Goal: Task Accomplishment & Management: Use online tool/utility

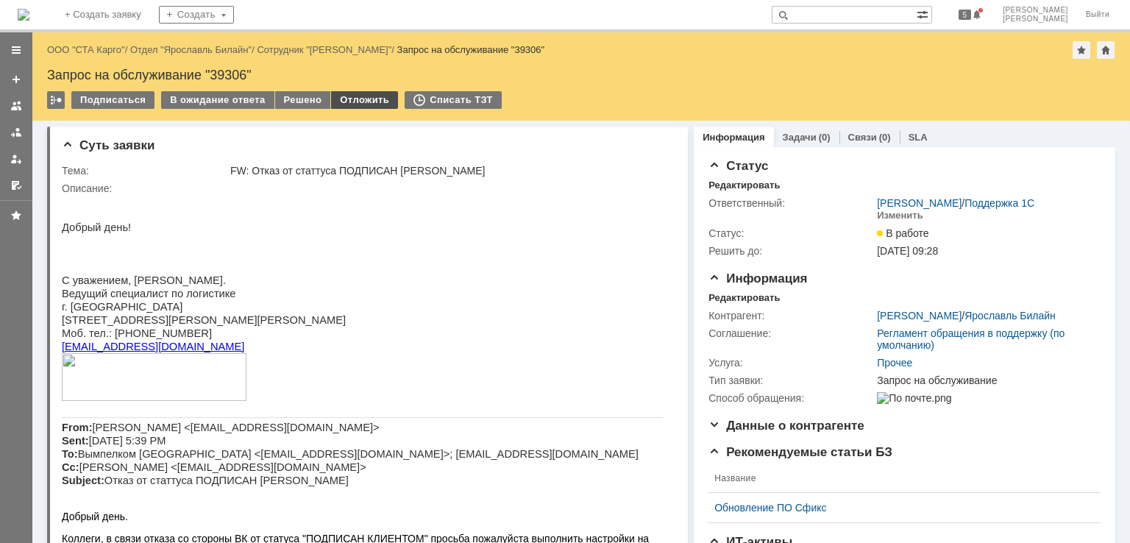
click at [353, 101] on div "Отложить" at bounding box center [364, 100] width 67 height 18
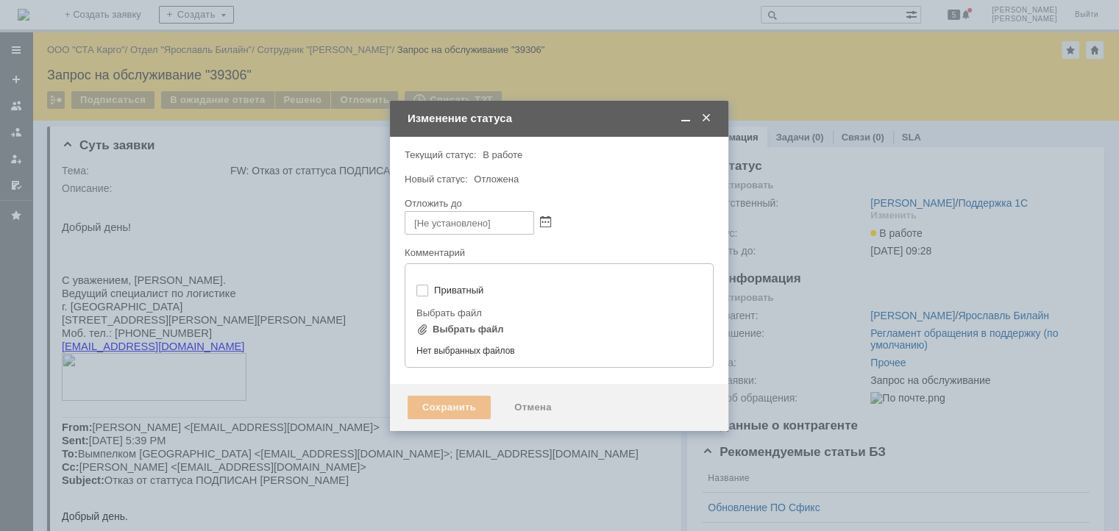
type input "[не указано]"
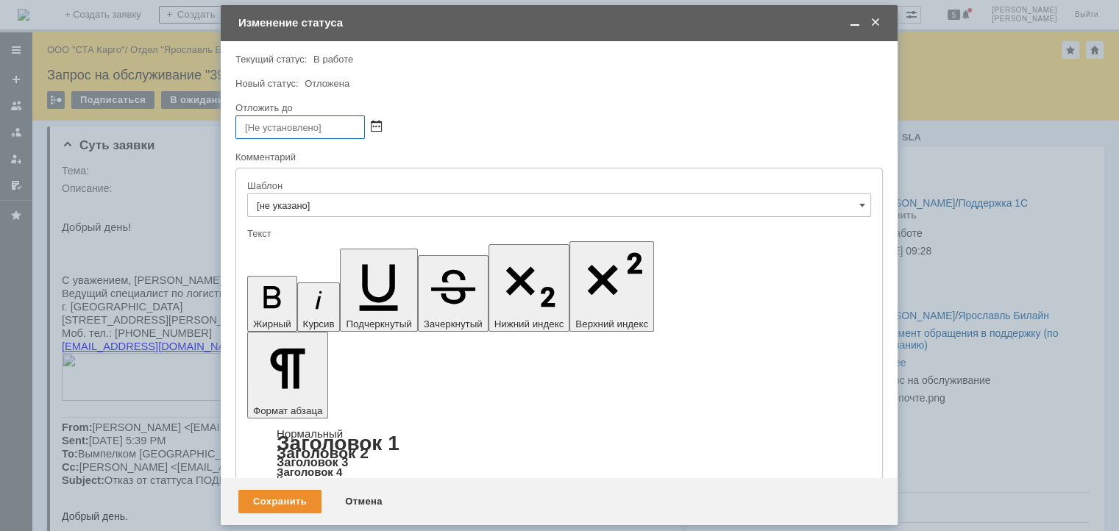
click at [381, 121] on span at bounding box center [376, 127] width 11 height 12
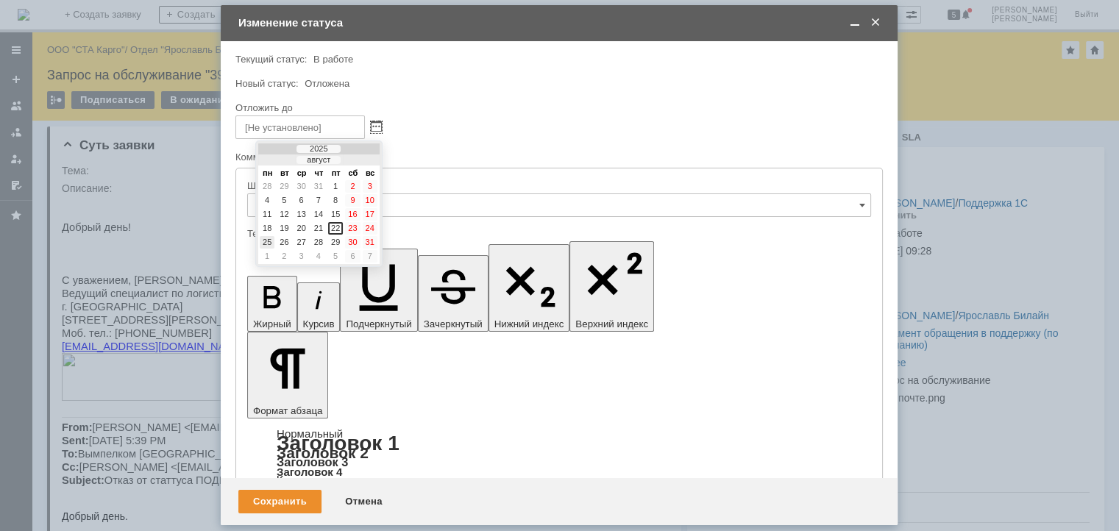
click at [271, 239] on div "25" at bounding box center [267, 242] width 15 height 13
type input "25.08.2025 12:20"
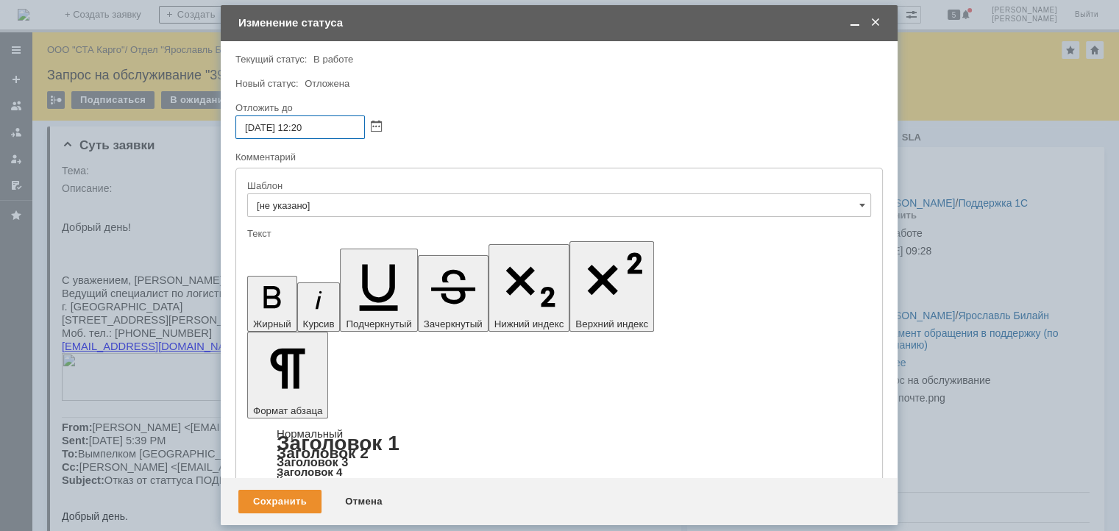
click at [319, 124] on input "25.08.2025 12:20" at bounding box center [299, 128] width 129 height 24
click at [269, 502] on div "Сохранить" at bounding box center [279, 502] width 83 height 24
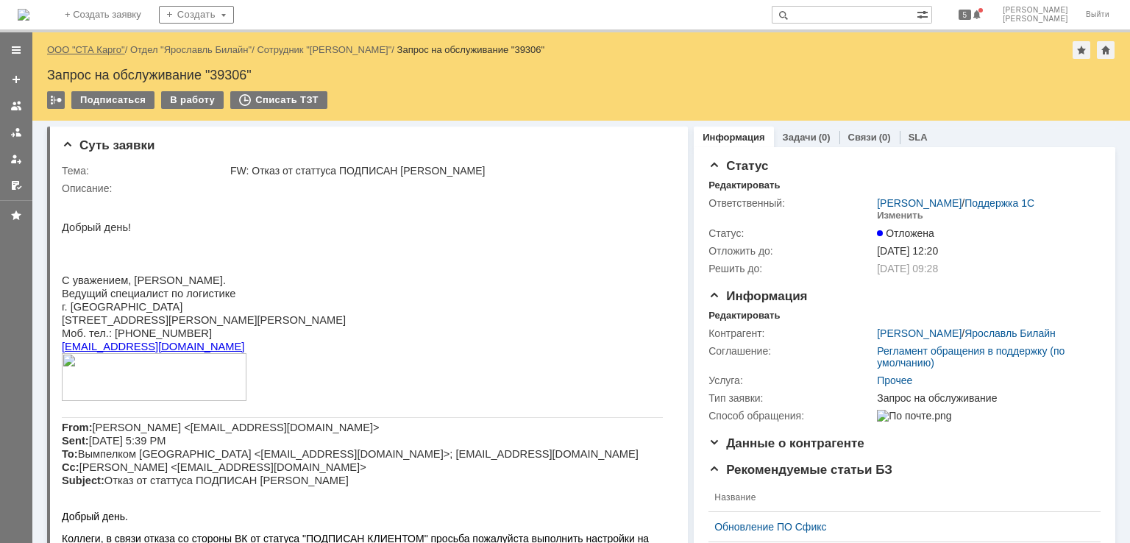
click at [94, 51] on link "ООО "СТА Карго"" at bounding box center [86, 49] width 78 height 11
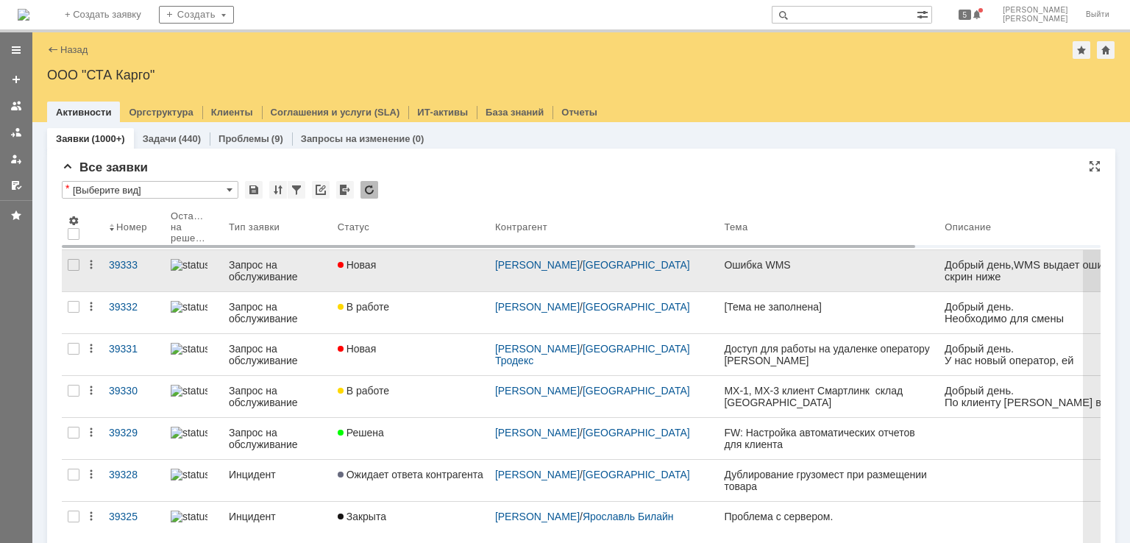
click at [391, 275] on link "Новая" at bounding box center [410, 270] width 157 height 41
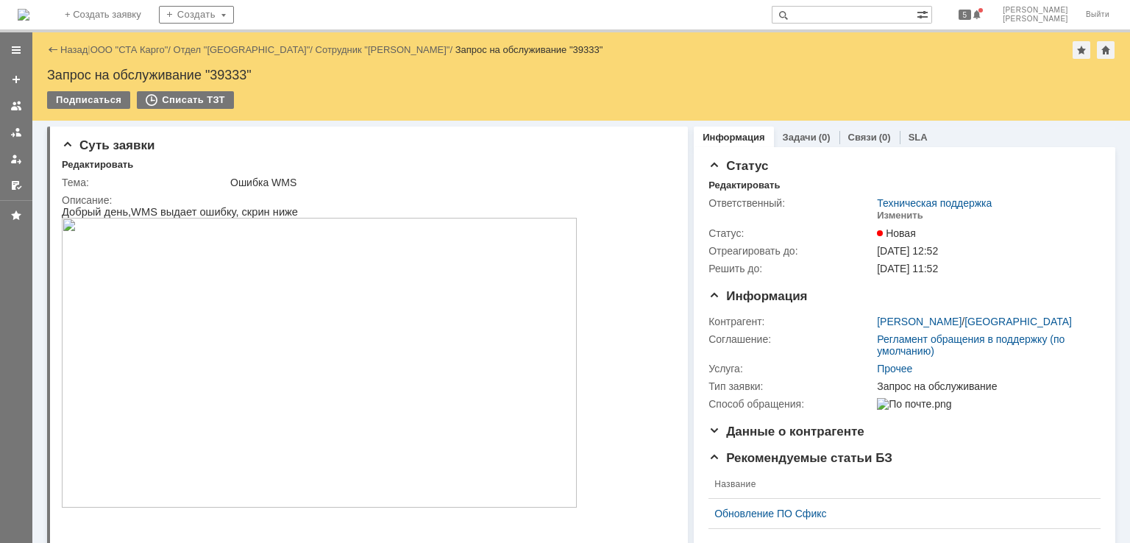
click at [390, 277] on img at bounding box center [319, 363] width 515 height 290
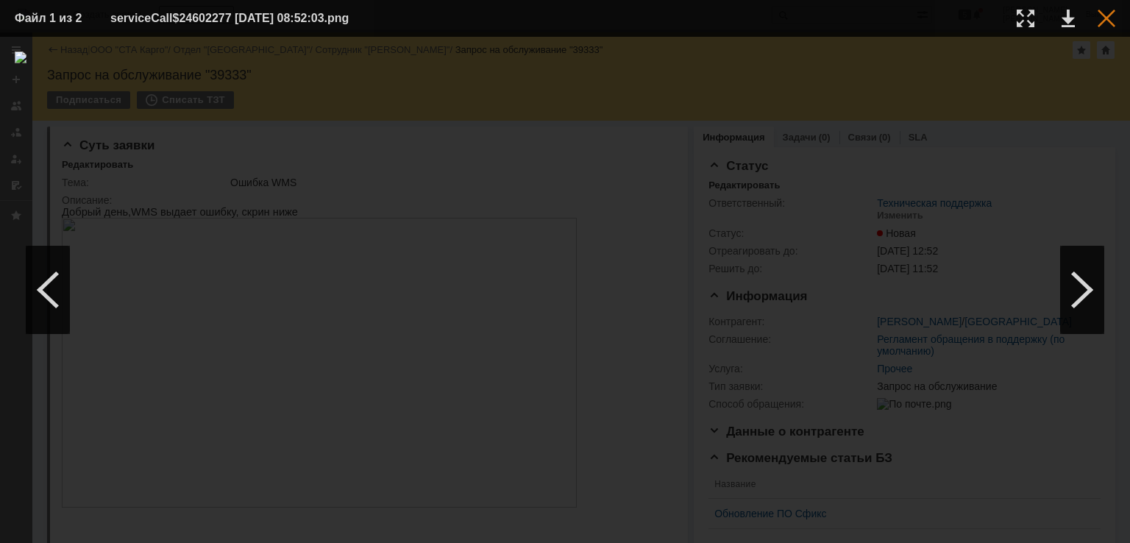
click at [1109, 26] on td at bounding box center [1095, 18] width 40 height 22
click at [1109, 20] on div at bounding box center [1107, 19] width 18 height 18
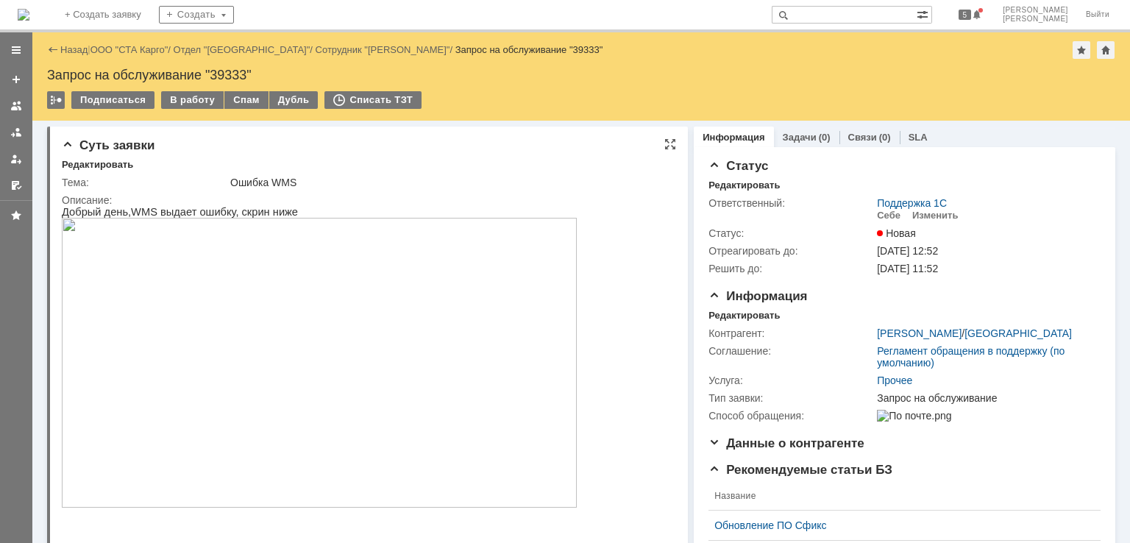
click at [305, 277] on img at bounding box center [319, 363] width 515 height 290
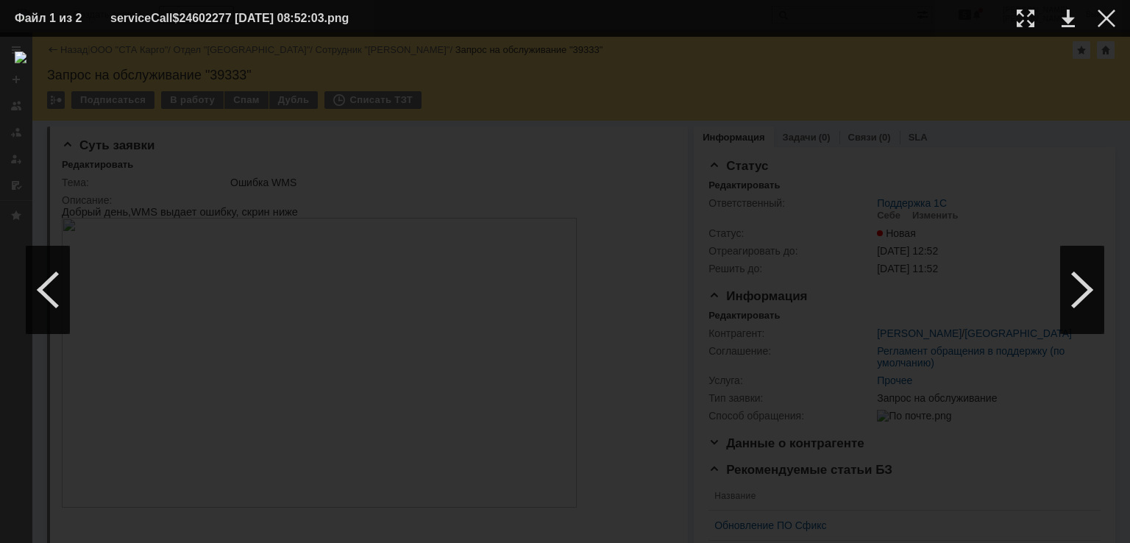
click at [980, 294] on img at bounding box center [565, 289] width 1101 height 477
click at [1110, 21] on div at bounding box center [1107, 19] width 18 height 18
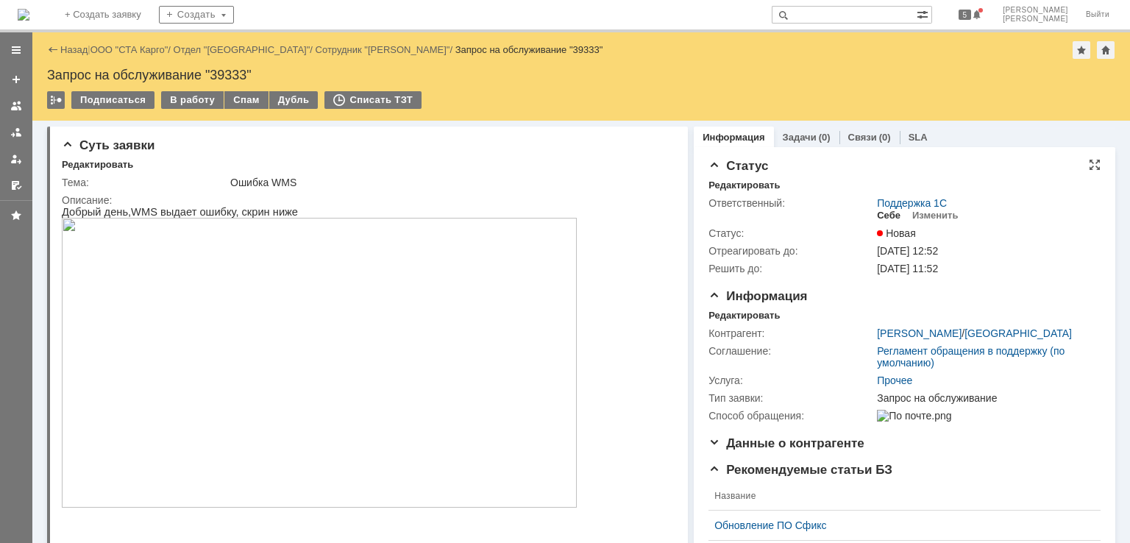
click at [880, 211] on div "Себе" at bounding box center [889, 216] width 24 height 12
click at [708, 316] on div "Редактировать" at bounding box center [743, 316] width 71 height 12
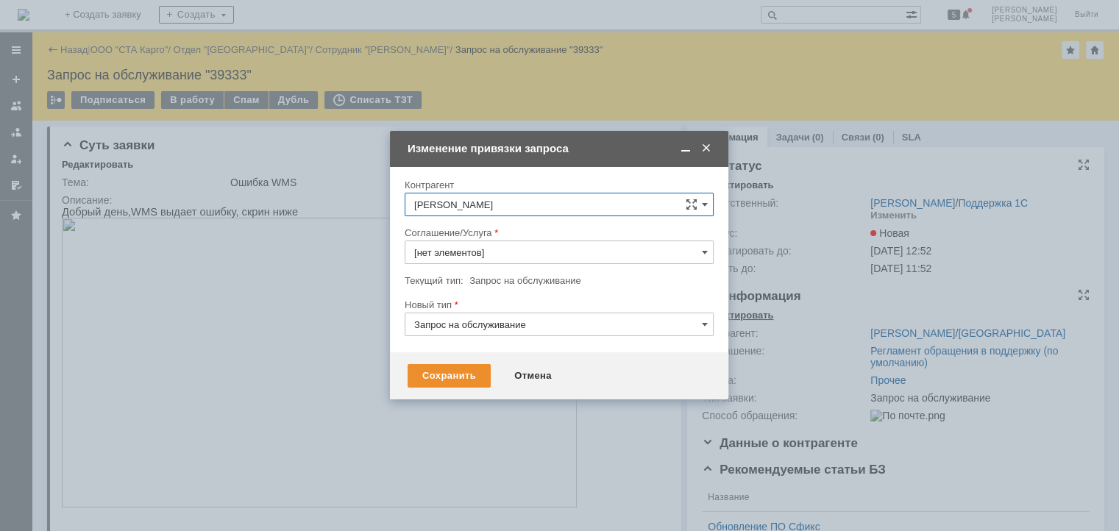
type input "Прочее"
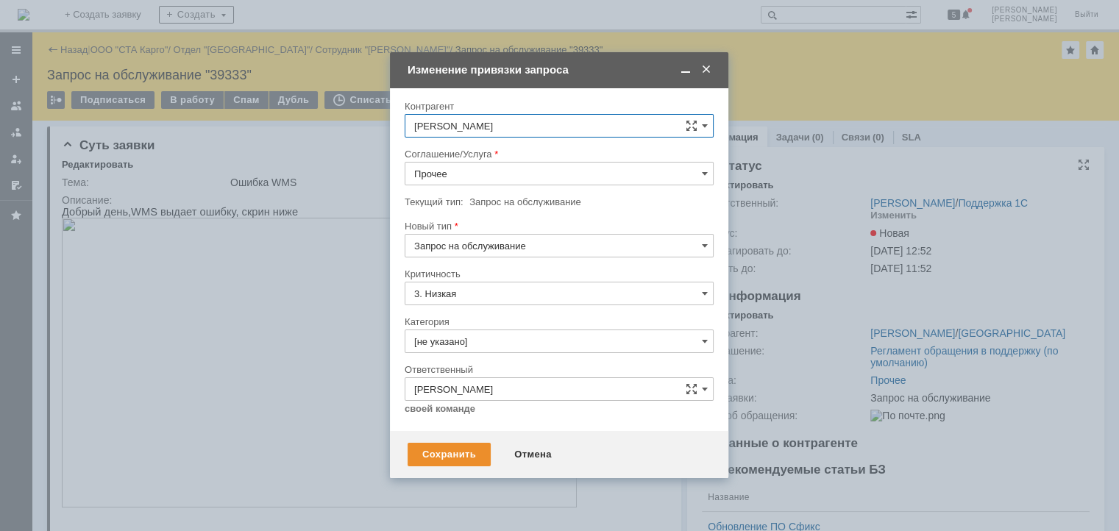
click at [502, 166] on input "Прочее" at bounding box center [559, 174] width 309 height 24
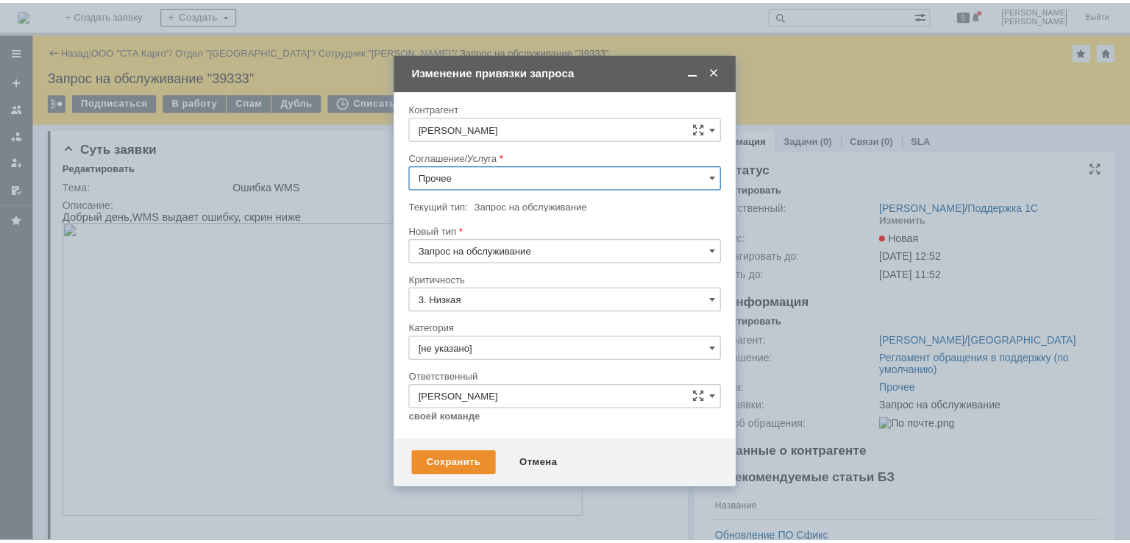
scroll to position [427, 0]
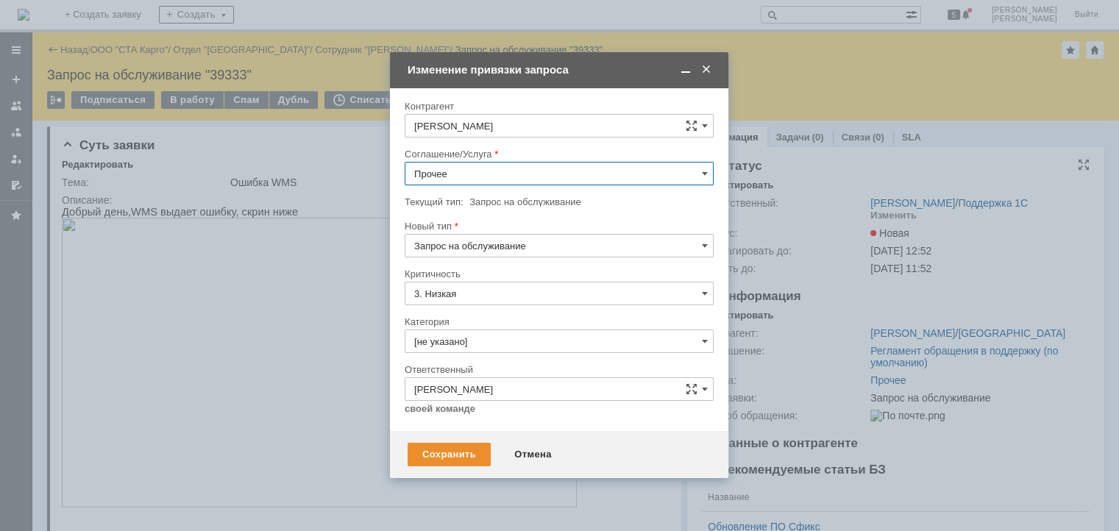
click at [497, 296] on div "WMS Прочее" at bounding box center [559, 308] width 308 height 24
type input "WMS Прочее"
click at [453, 455] on div "Сохранить" at bounding box center [449, 455] width 83 height 24
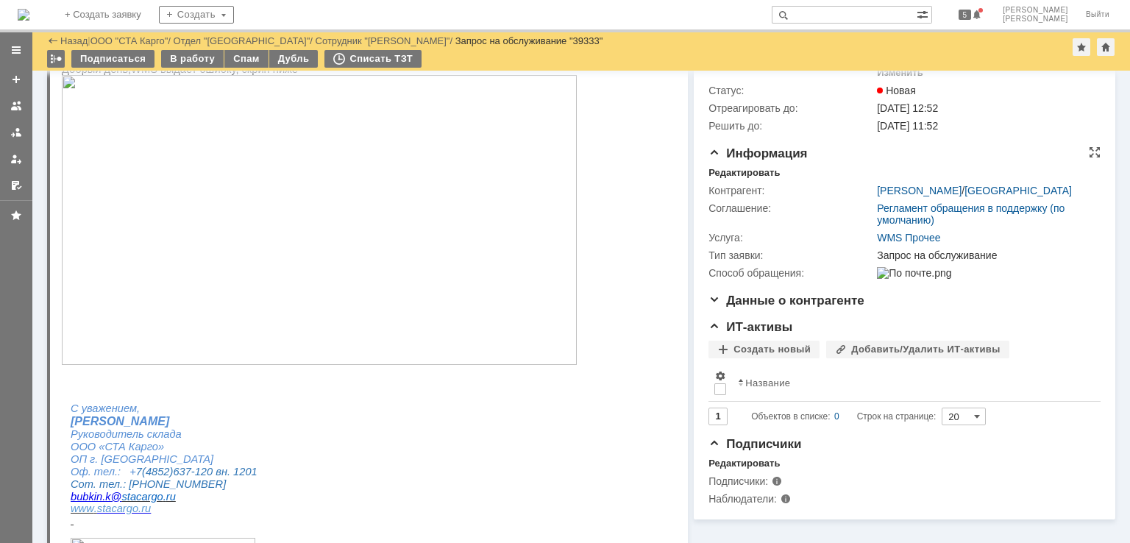
scroll to position [68, 0]
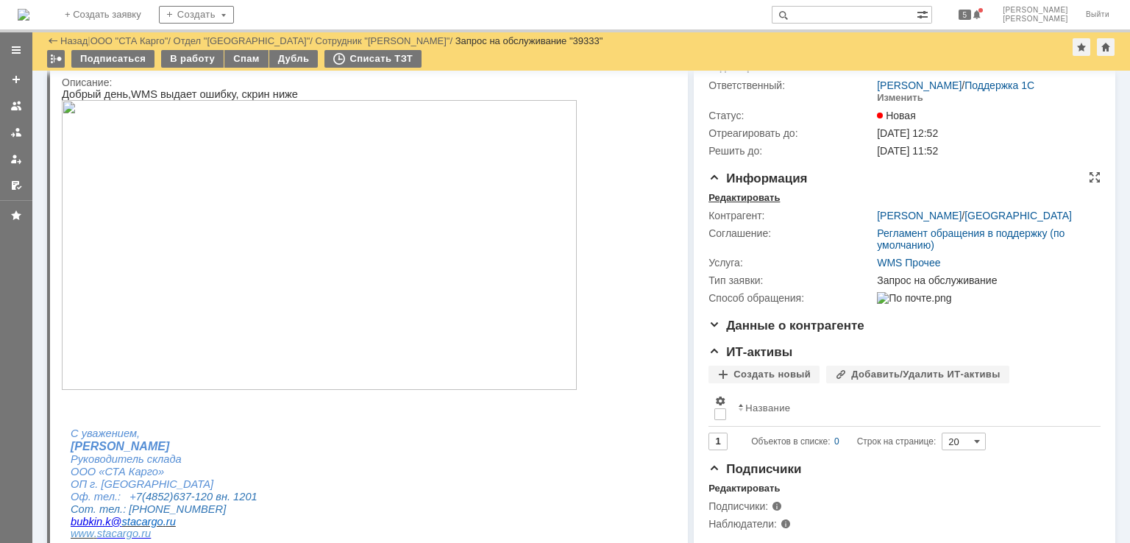
click at [742, 201] on div "Редактировать" at bounding box center [743, 198] width 71 height 12
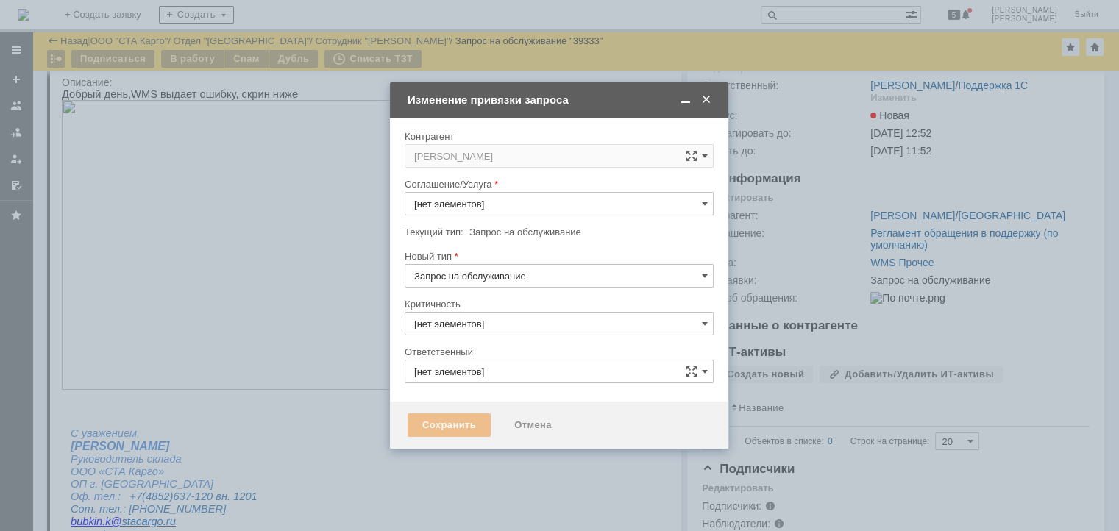
type input "[PERSON_NAME]"
type input "WMS Прочее"
type input "3. Низкая"
type input "[не указано]"
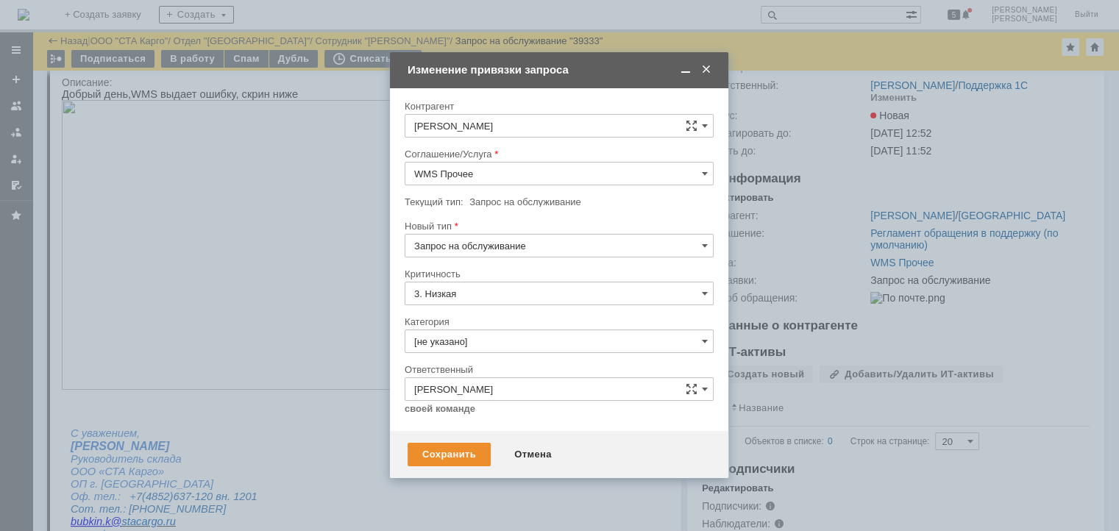
click at [485, 244] on input "Запрос на обслуживание" at bounding box center [559, 246] width 309 height 24
click at [468, 316] on span "Инцидент" at bounding box center [559, 322] width 290 height 12
type input "Инцидент"
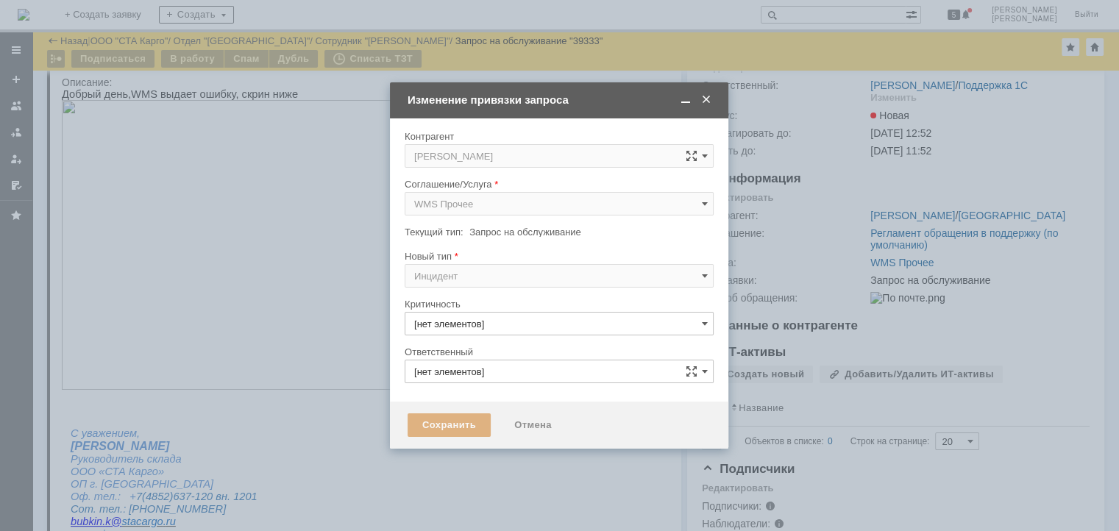
type input "3. Низкая"
type input "[PERSON_NAME]"
type input "[не указано]"
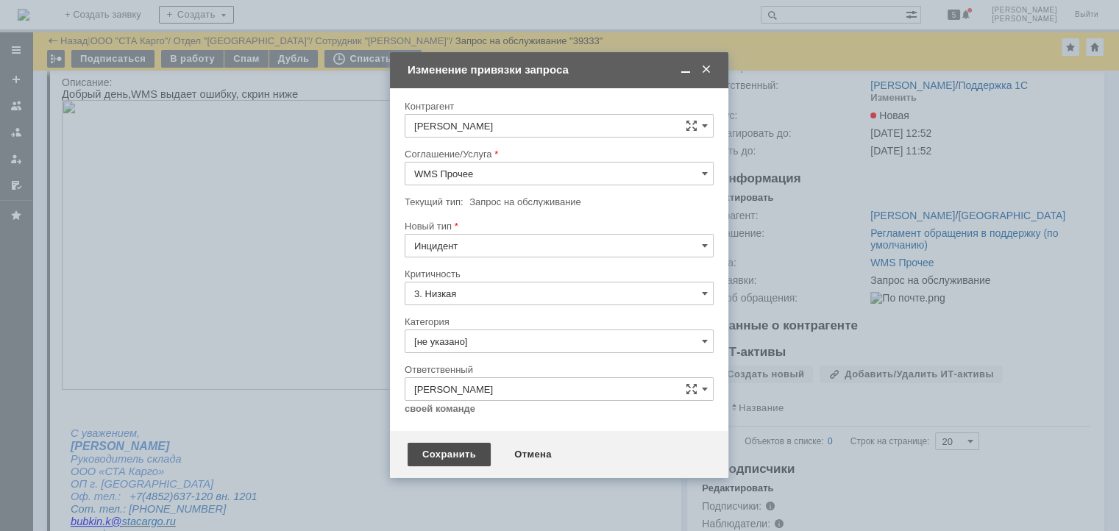
type input "Инцидент"
click at [444, 463] on div "Сохранить" at bounding box center [449, 455] width 83 height 24
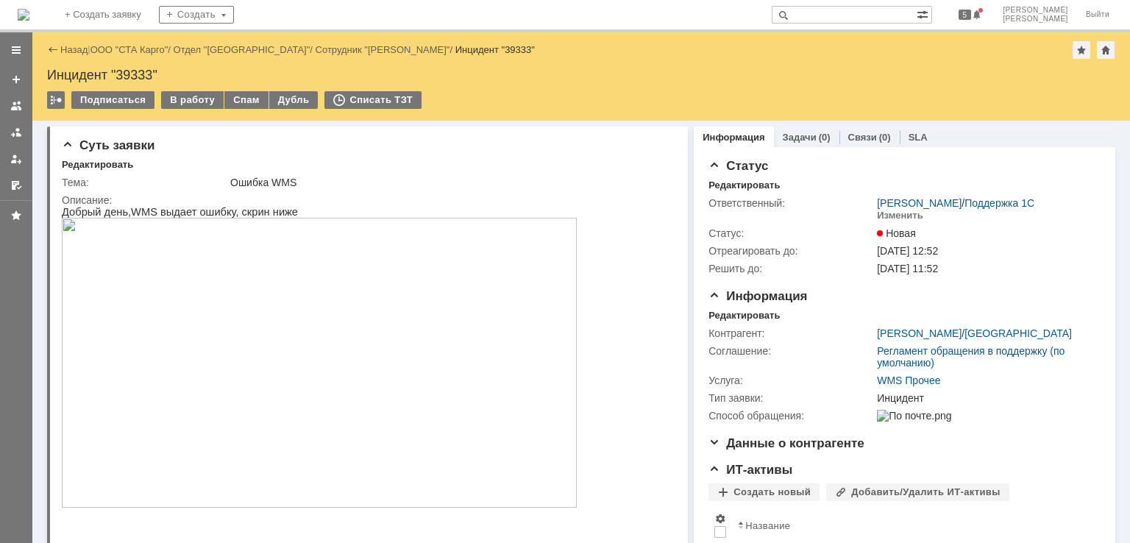
click at [312, 315] on img at bounding box center [319, 363] width 515 height 290
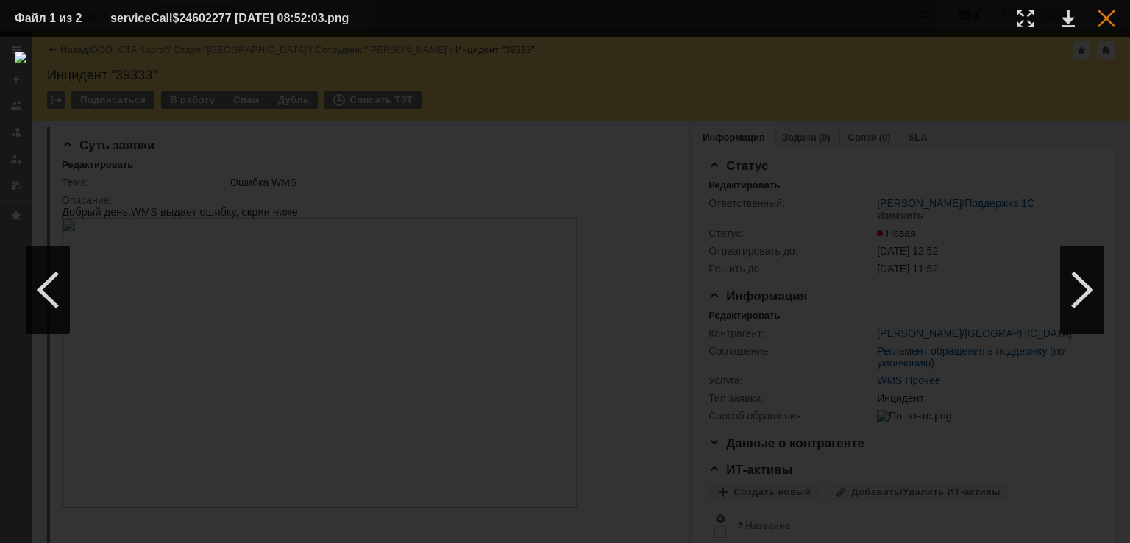
click at [1106, 15] on div at bounding box center [1107, 19] width 18 height 18
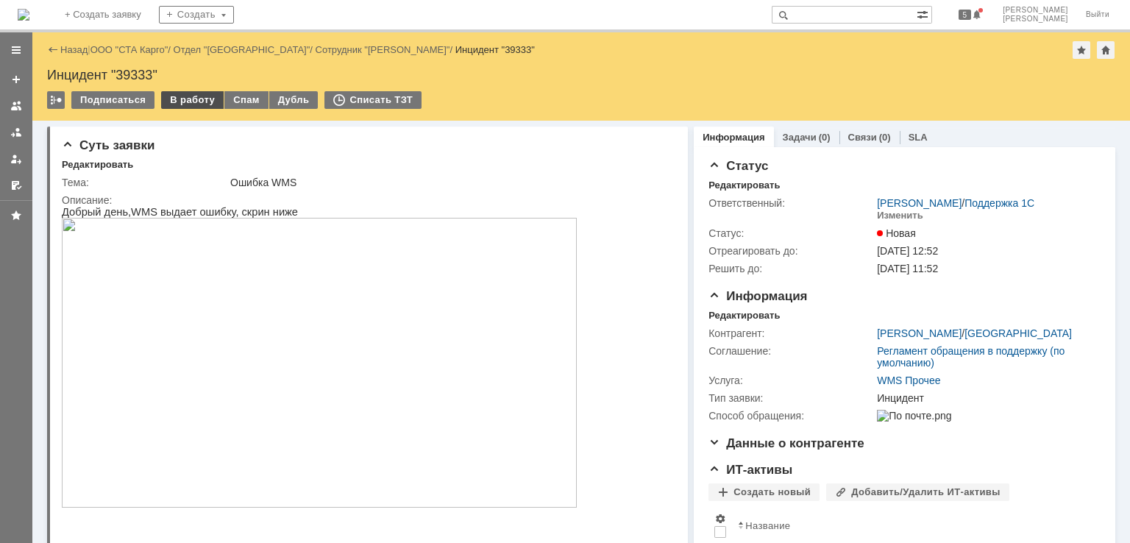
click at [191, 95] on div "В работу" at bounding box center [192, 100] width 63 height 18
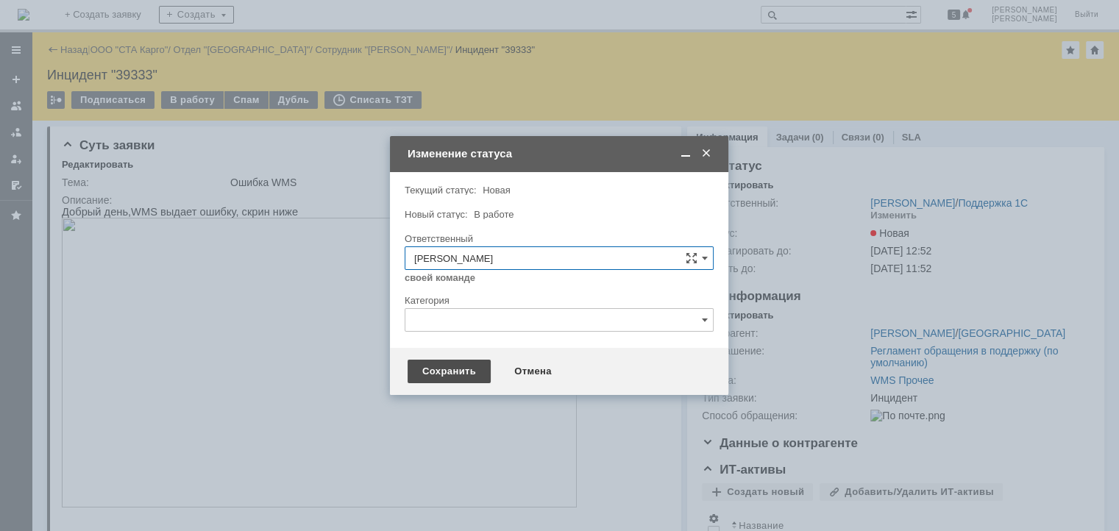
click at [427, 371] on div "Сохранить" at bounding box center [449, 372] width 83 height 24
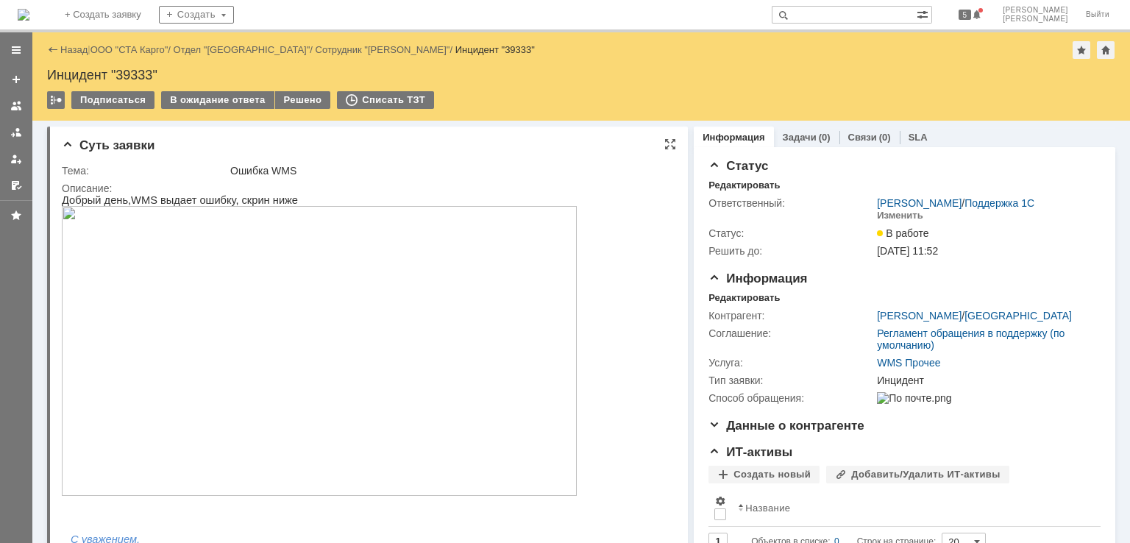
click at [313, 331] on img at bounding box center [319, 351] width 515 height 290
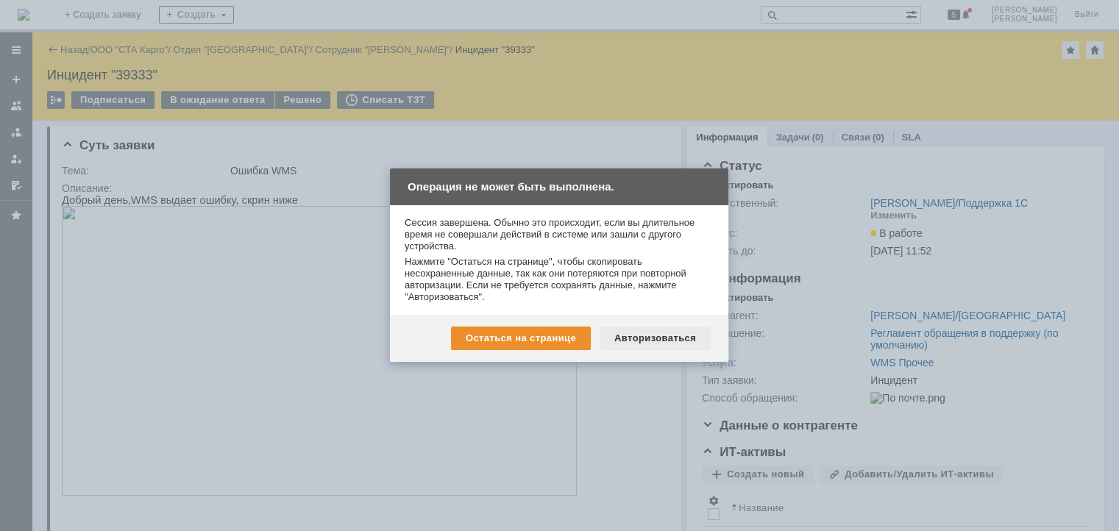
click at [697, 343] on div "Авторизоваться" at bounding box center [655, 339] width 111 height 24
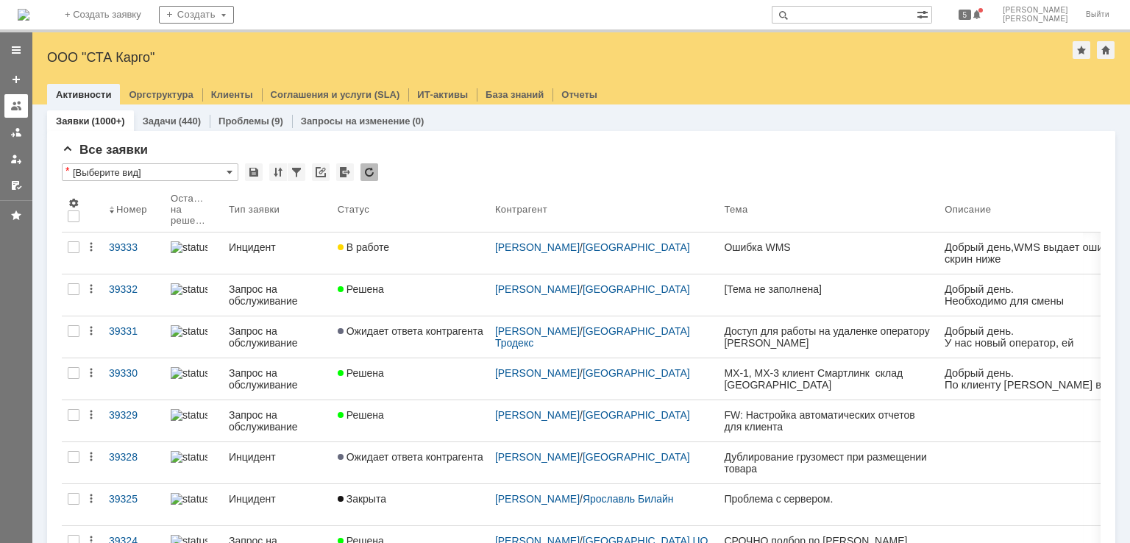
click at [17, 107] on div at bounding box center [16, 106] width 12 height 12
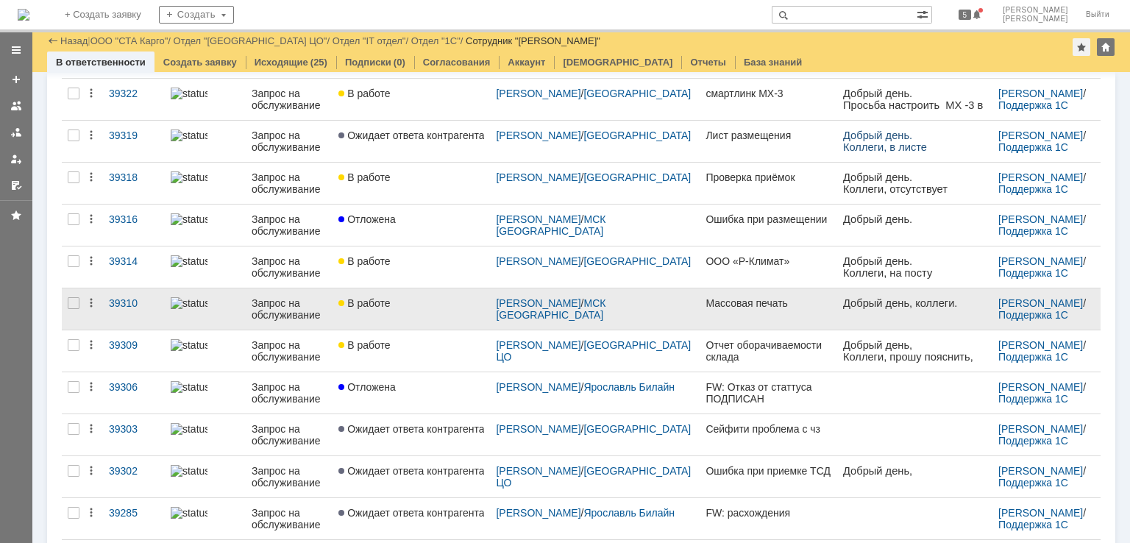
click at [441, 311] on link "В работе" at bounding box center [411, 308] width 157 height 41
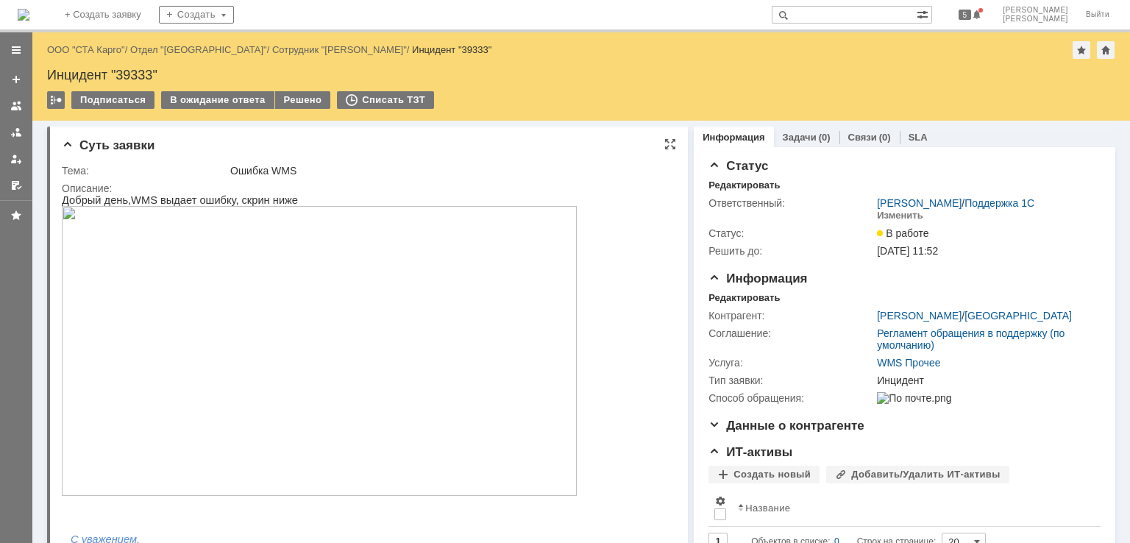
click at [331, 339] on img at bounding box center [319, 351] width 515 height 290
